Goal: Task Accomplishment & Management: Complete application form

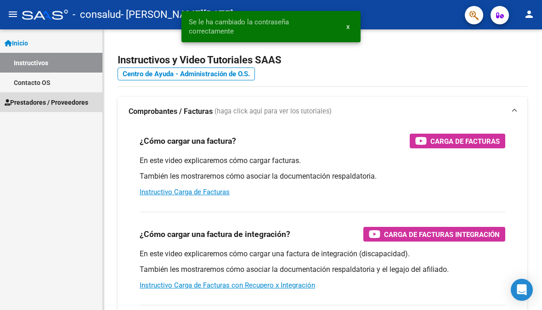
click at [66, 107] on span "Prestadores / Proveedores" at bounding box center [47, 102] width 84 height 10
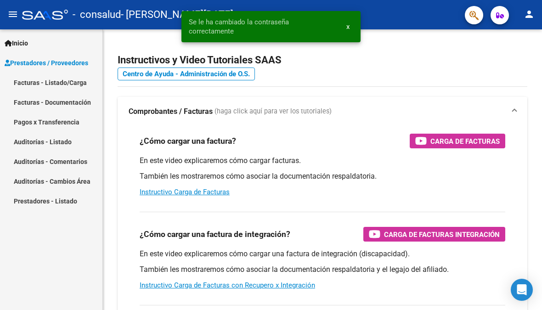
click at [91, 101] on link "Facturas - Documentación" at bounding box center [51, 102] width 102 height 20
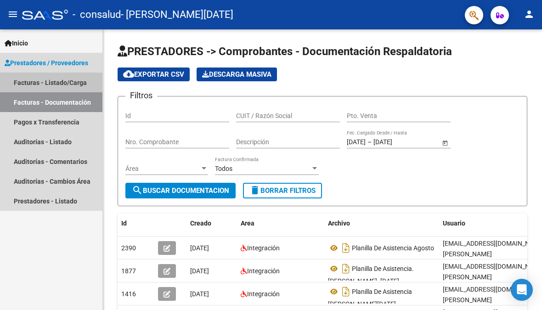
click at [76, 81] on link "Facturas - Listado/Carga" at bounding box center [51, 83] width 102 height 20
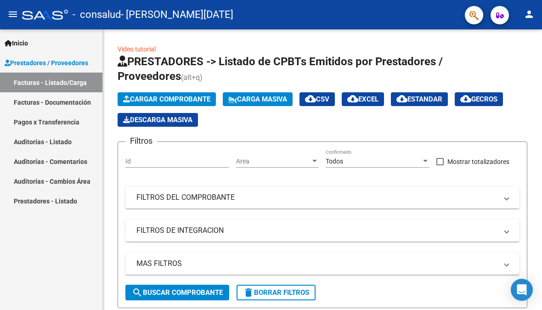
scroll to position [1, 0]
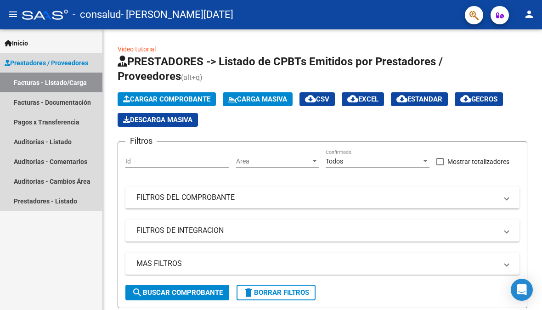
click at [44, 62] on span "Prestadores / Proveedores" at bounding box center [47, 63] width 84 height 10
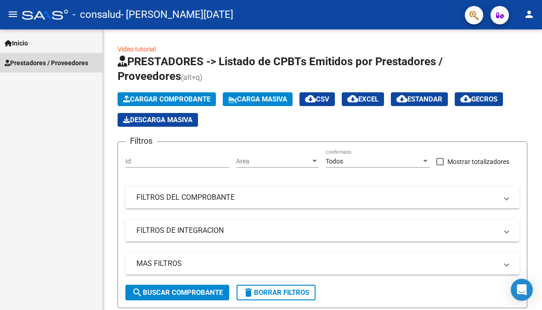
click at [52, 62] on span "Prestadores / Proveedores" at bounding box center [47, 63] width 84 height 10
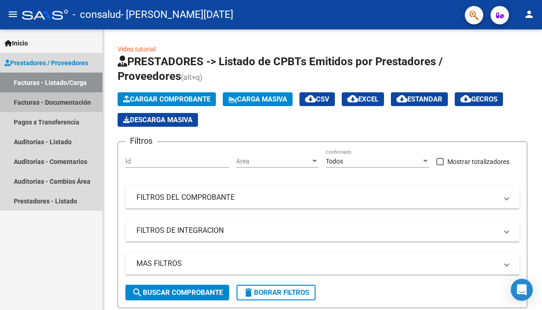
click at [81, 103] on link "Facturas - Documentación" at bounding box center [51, 102] width 102 height 20
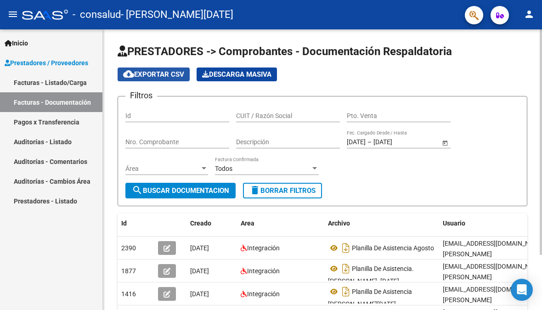
click at [152, 74] on span "cloud_download Exportar CSV" at bounding box center [153, 74] width 61 height 8
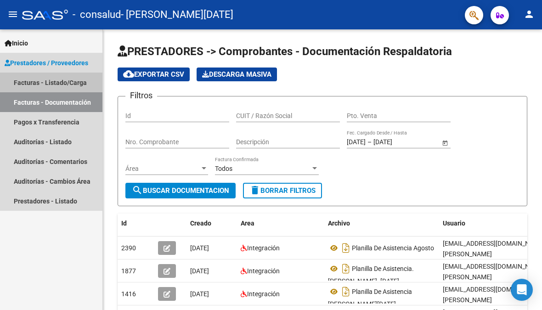
click at [74, 81] on link "Facturas - Listado/Carga" at bounding box center [51, 83] width 102 height 20
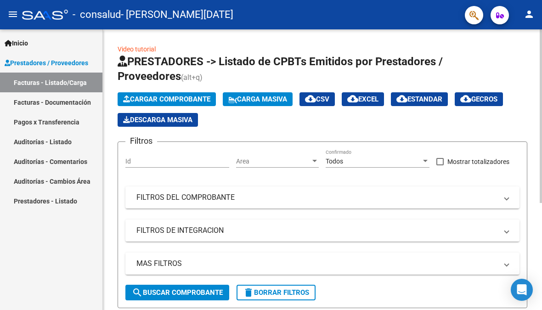
click at [196, 101] on span "Cargar Comprobante" at bounding box center [166, 99] width 87 height 8
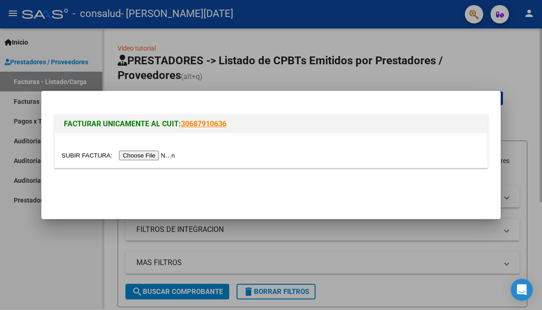
click at [143, 154] on input "file" at bounding box center [120, 156] width 116 height 10
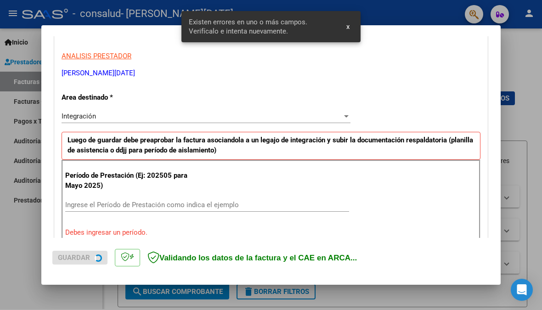
scroll to position [197, 0]
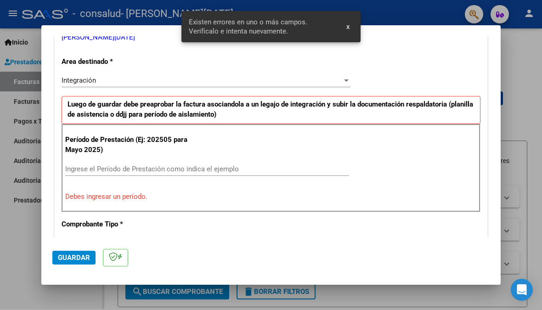
click at [168, 165] on input "Ingrese el Período de Prestación como indica el ejemplo" at bounding box center [207, 169] width 284 height 8
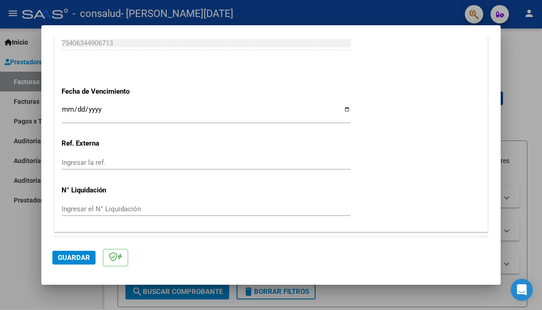
scroll to position [611, 0]
type input "202509"
click at [85, 262] on span "Guardar" at bounding box center [74, 258] width 32 height 8
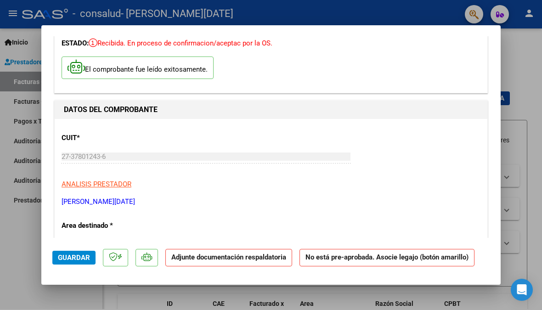
scroll to position [59, 0]
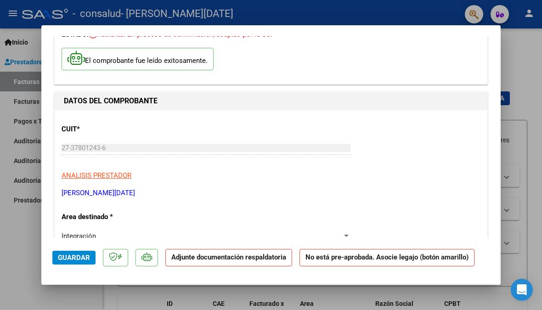
click at [220, 267] on p "Adjunte documentación respaldatoria" at bounding box center [228, 258] width 127 height 18
click at [226, 261] on strong "Adjunte documentación respaldatoria" at bounding box center [228, 257] width 115 height 8
click at [261, 258] on strong "Adjunte documentación respaldatoria" at bounding box center [228, 257] width 115 height 8
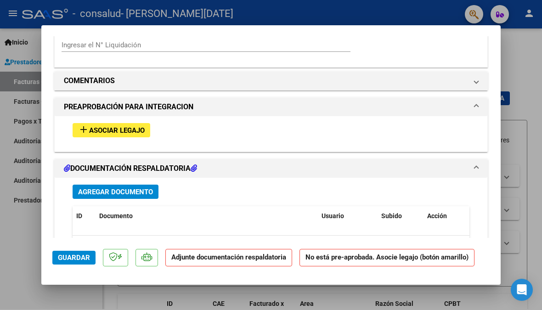
scroll to position [765, 0]
click at [139, 188] on span "Agregar Documento" at bounding box center [115, 192] width 75 height 8
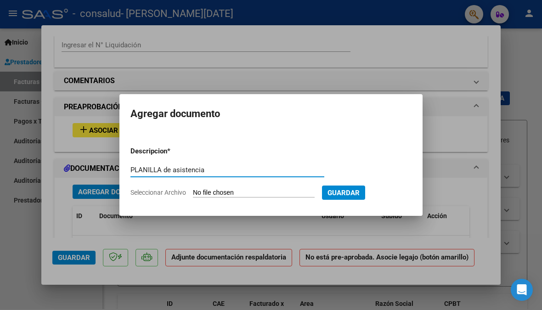
type input "PLANILLA de asistencia"
click at [270, 193] on input "Seleccionar Archivo" at bounding box center [254, 193] width 122 height 9
type input "C:\fakepath\Plantilla de asistencia. [PERSON_NAME]. Septiembre.pdf"
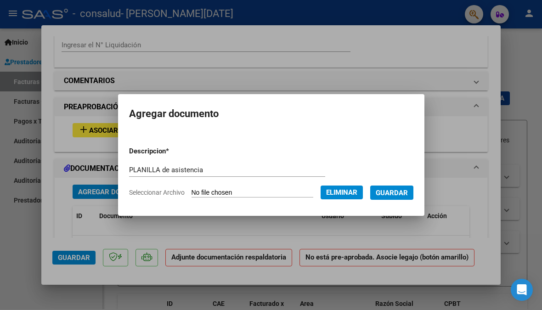
click at [406, 193] on span "Guardar" at bounding box center [392, 193] width 32 height 8
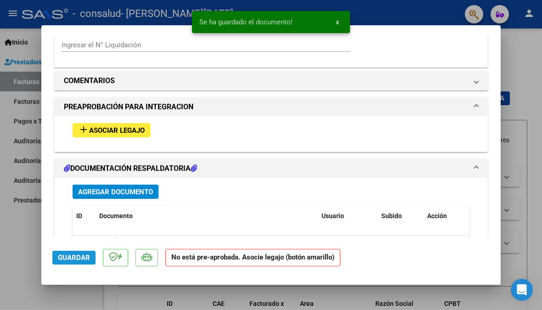
click at [79, 261] on span "Guardar" at bounding box center [74, 258] width 32 height 8
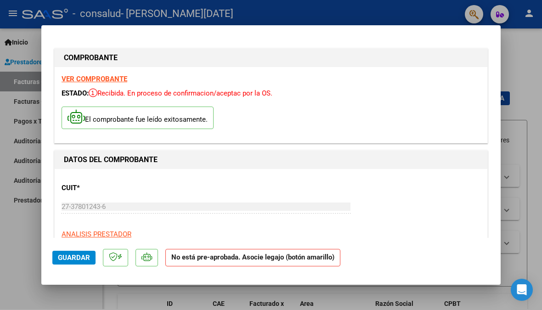
scroll to position [0, 0]
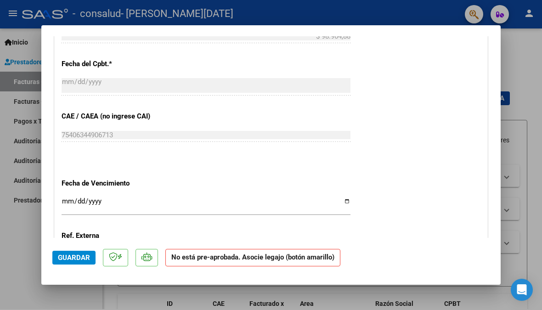
click at [78, 257] on span "Guardar" at bounding box center [74, 258] width 32 height 8
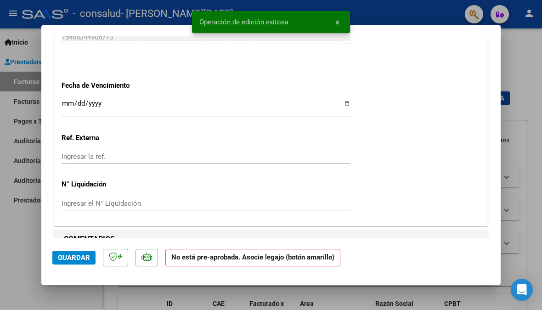
scroll to position [607, 0]
click at [527, 65] on div at bounding box center [271, 155] width 542 height 310
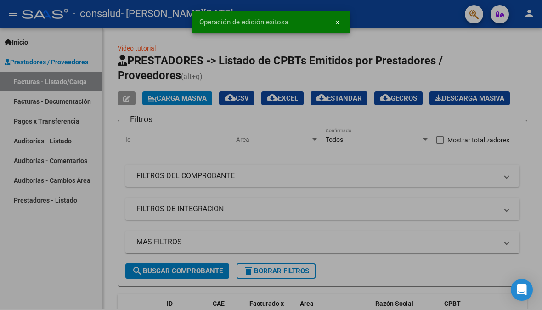
type input "$ 0,00"
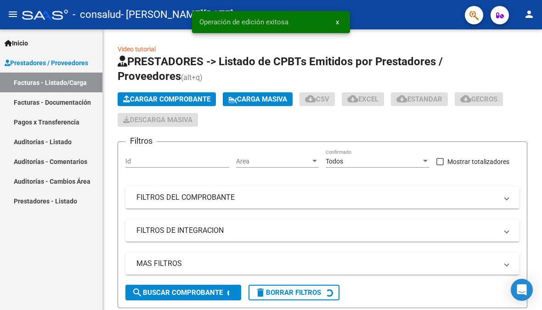
scroll to position [1, 0]
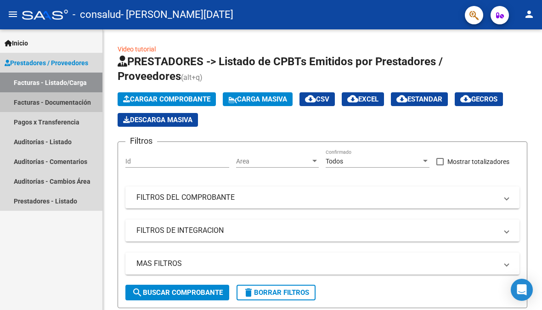
click at [38, 104] on link "Facturas - Documentación" at bounding box center [51, 102] width 102 height 20
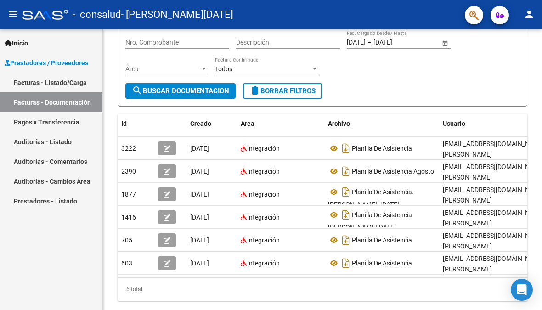
scroll to position [100, 0]
